Goal: Transaction & Acquisition: Purchase product/service

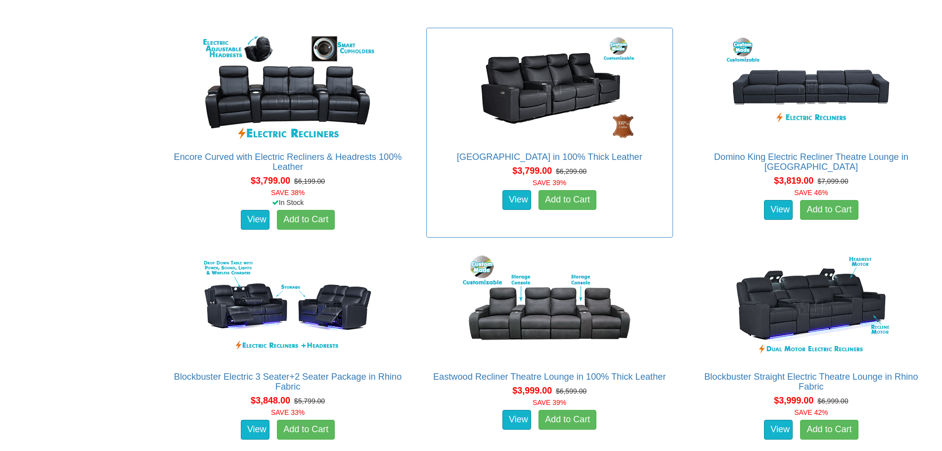
scroll to position [2200, 0]
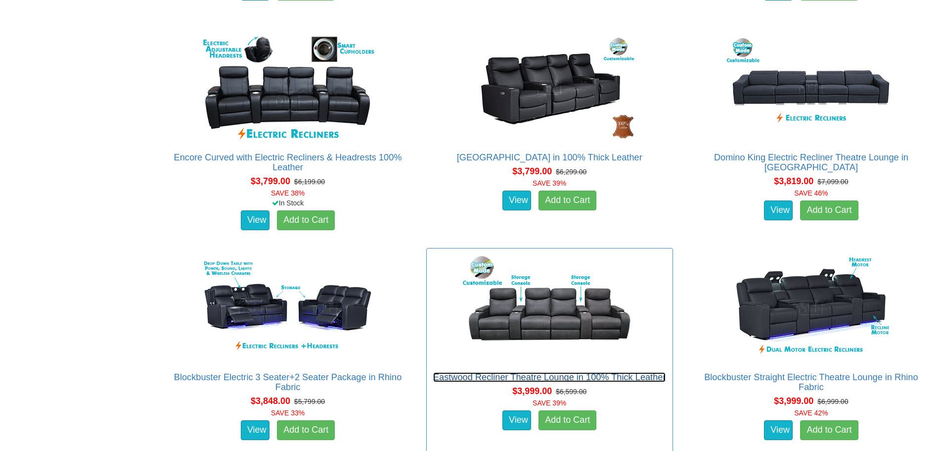
click at [546, 373] on link "Eastwood Recliner Theatre Lounge in 100% Thick Leather" at bounding box center [549, 377] width 232 height 10
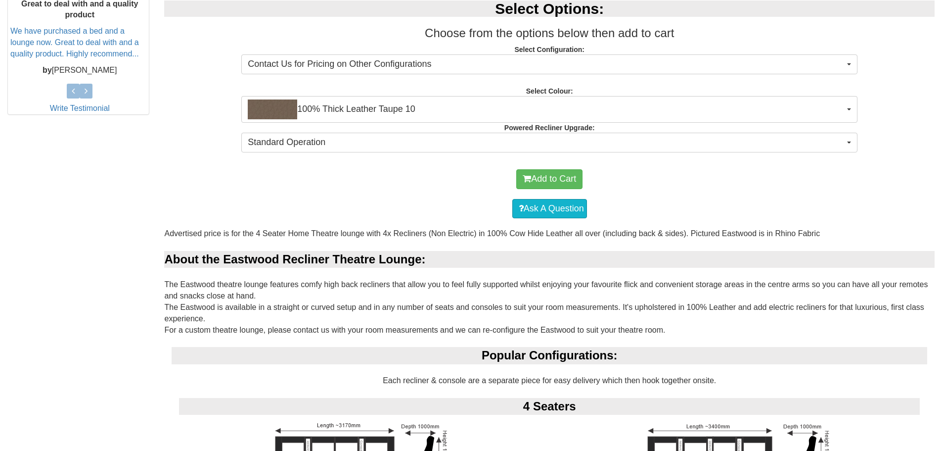
scroll to position [445, 0]
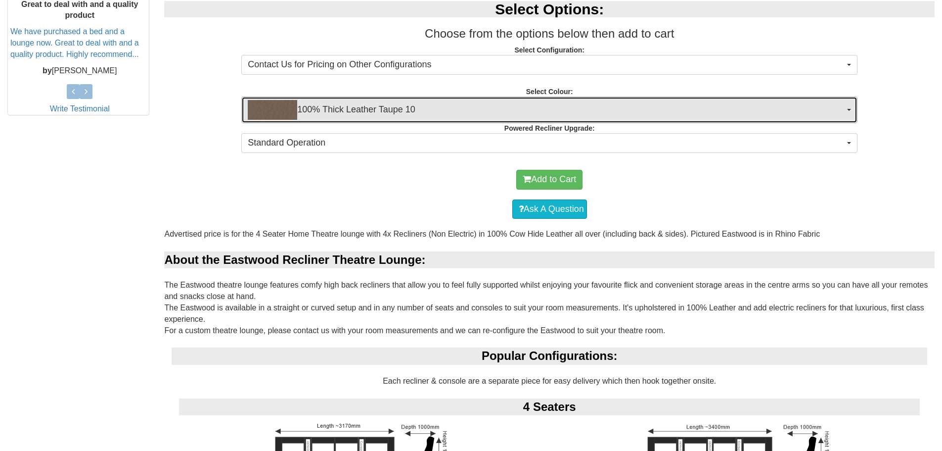
click at [577, 109] on span "100% Thick Leather Taupe 10" at bounding box center [546, 110] width 597 height 20
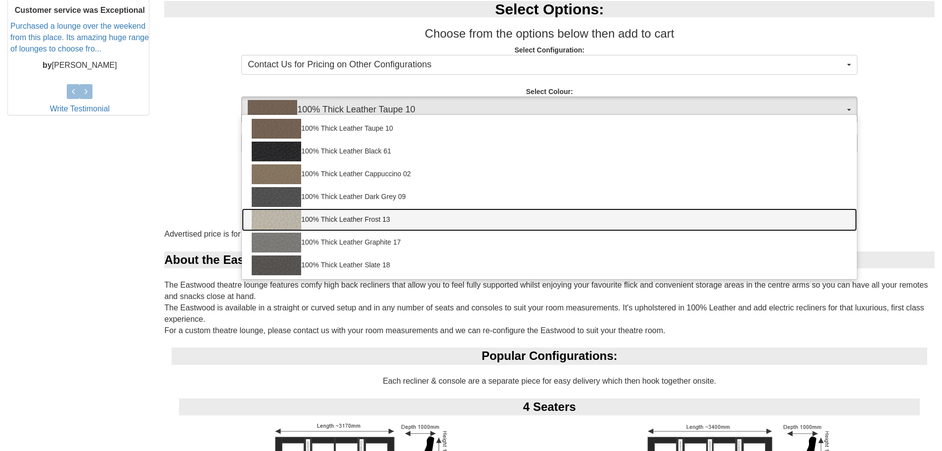
click at [337, 220] on link "100% Thick Leather Frost 13" at bounding box center [549, 219] width 615 height 23
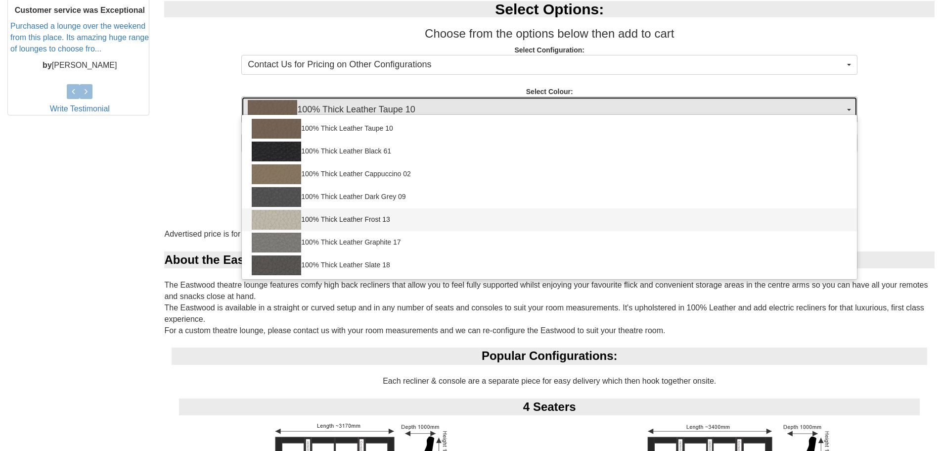
select select "1946"
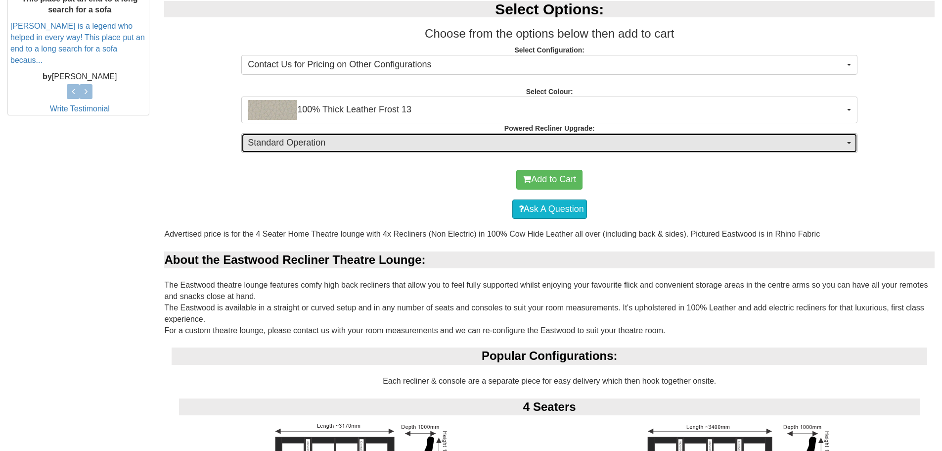
click at [442, 140] on span "Standard Operation" at bounding box center [546, 143] width 597 height 13
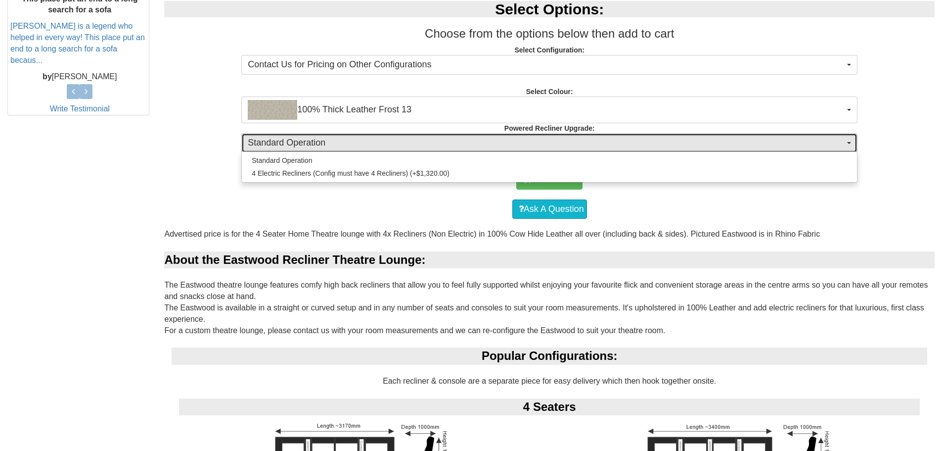
click at [442, 140] on span "Standard Operation" at bounding box center [546, 143] width 597 height 13
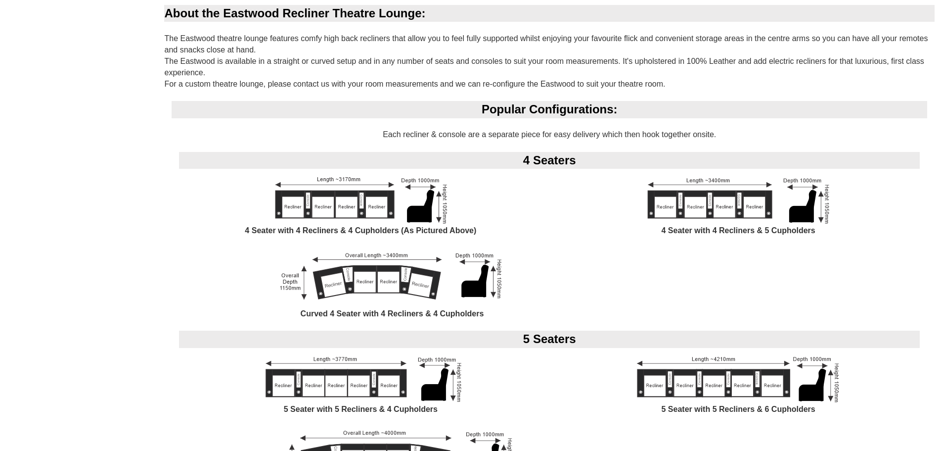
scroll to position [691, 0]
click at [398, 284] on img at bounding box center [391, 277] width 233 height 60
click at [386, 266] on img at bounding box center [391, 277] width 233 height 60
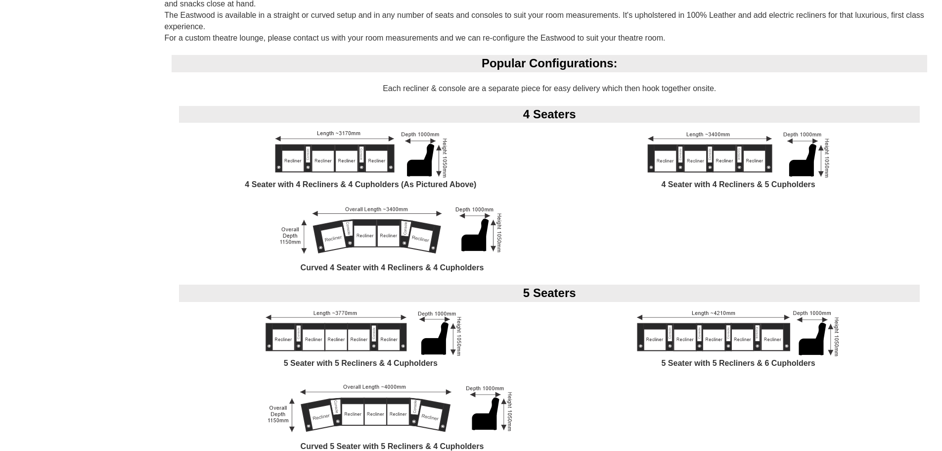
scroll to position [734, 0]
